Goal: Task Accomplishment & Management: Manage account settings

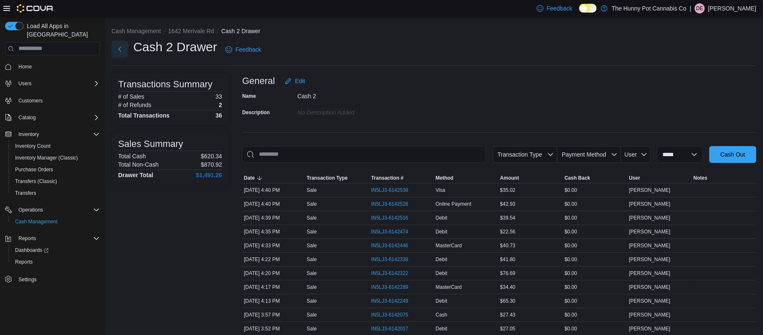
click at [124, 47] on button "Next" at bounding box center [120, 49] width 17 height 17
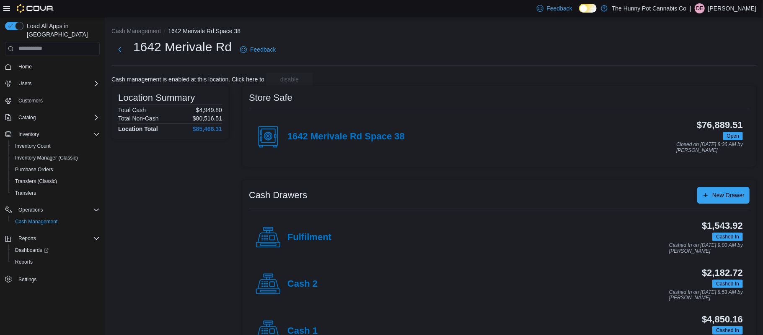
click at [302, 334] on h4 "Cash 1" at bounding box center [303, 330] width 30 height 11
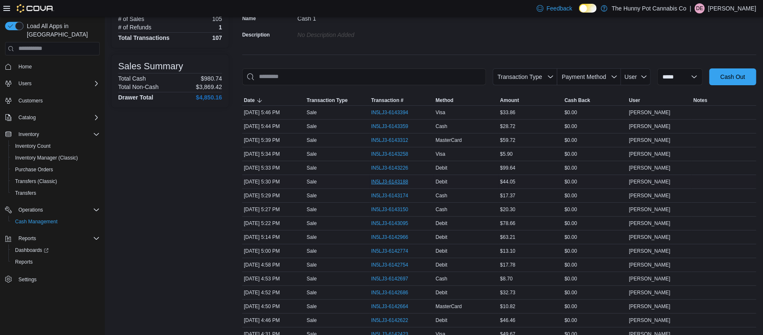
scroll to position [80, 0]
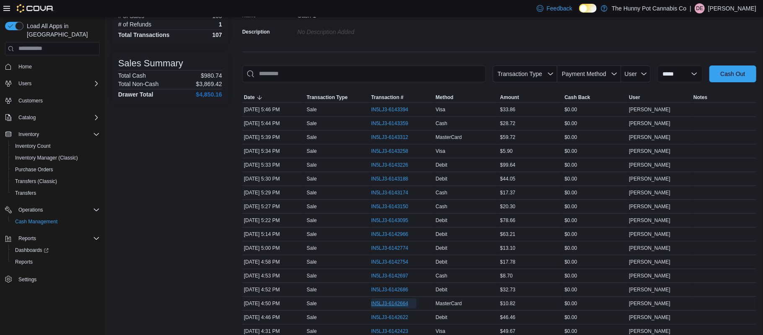
click at [386, 301] on span "IN5LJ3-6142664" at bounding box center [394, 303] width 46 height 10
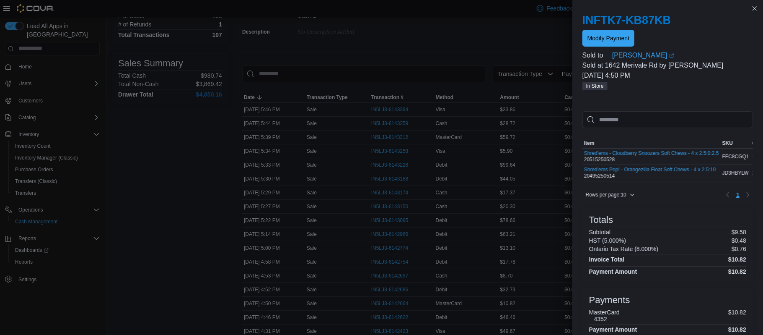
click at [610, 35] on span "Modify Payment" at bounding box center [609, 38] width 42 height 8
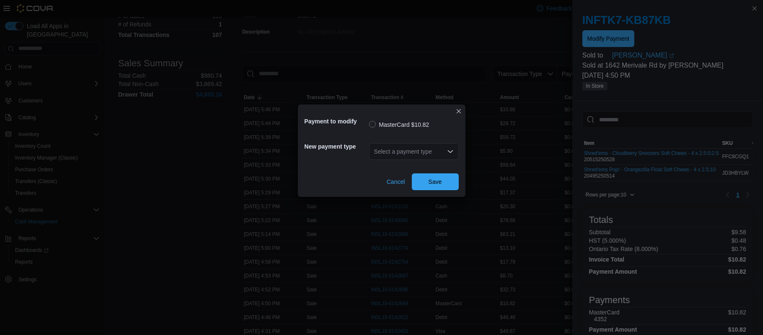
click at [428, 153] on div "Select a payment type" at bounding box center [414, 151] width 90 height 17
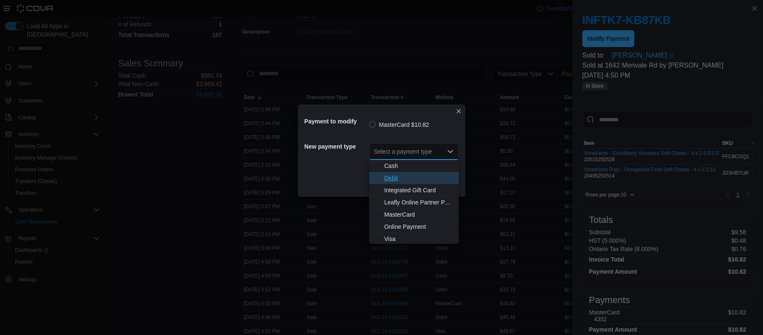
click at [392, 177] on span "Debit" at bounding box center [419, 178] width 70 height 8
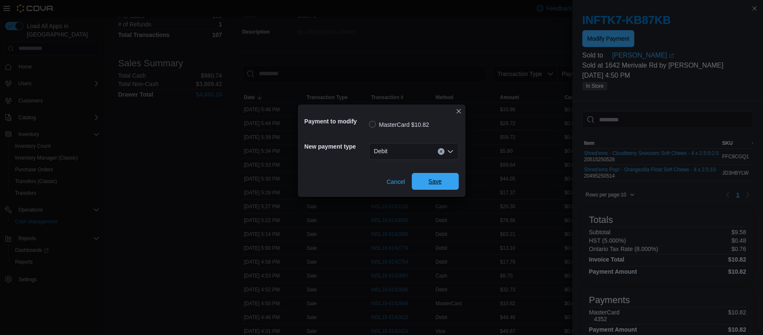
click at [440, 178] on span "Save" at bounding box center [435, 181] width 13 height 8
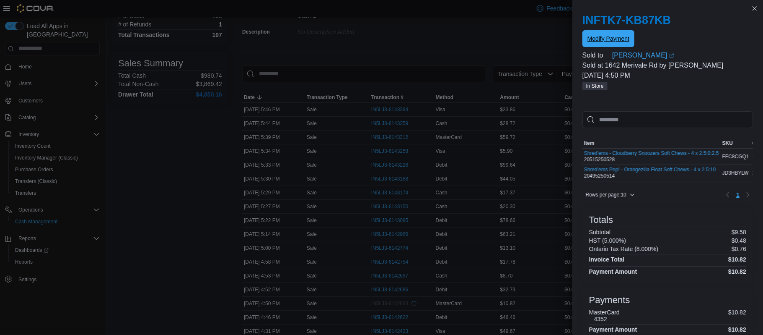
scroll to position [0, 0]
